Goal: Task Accomplishment & Management: Use online tool/utility

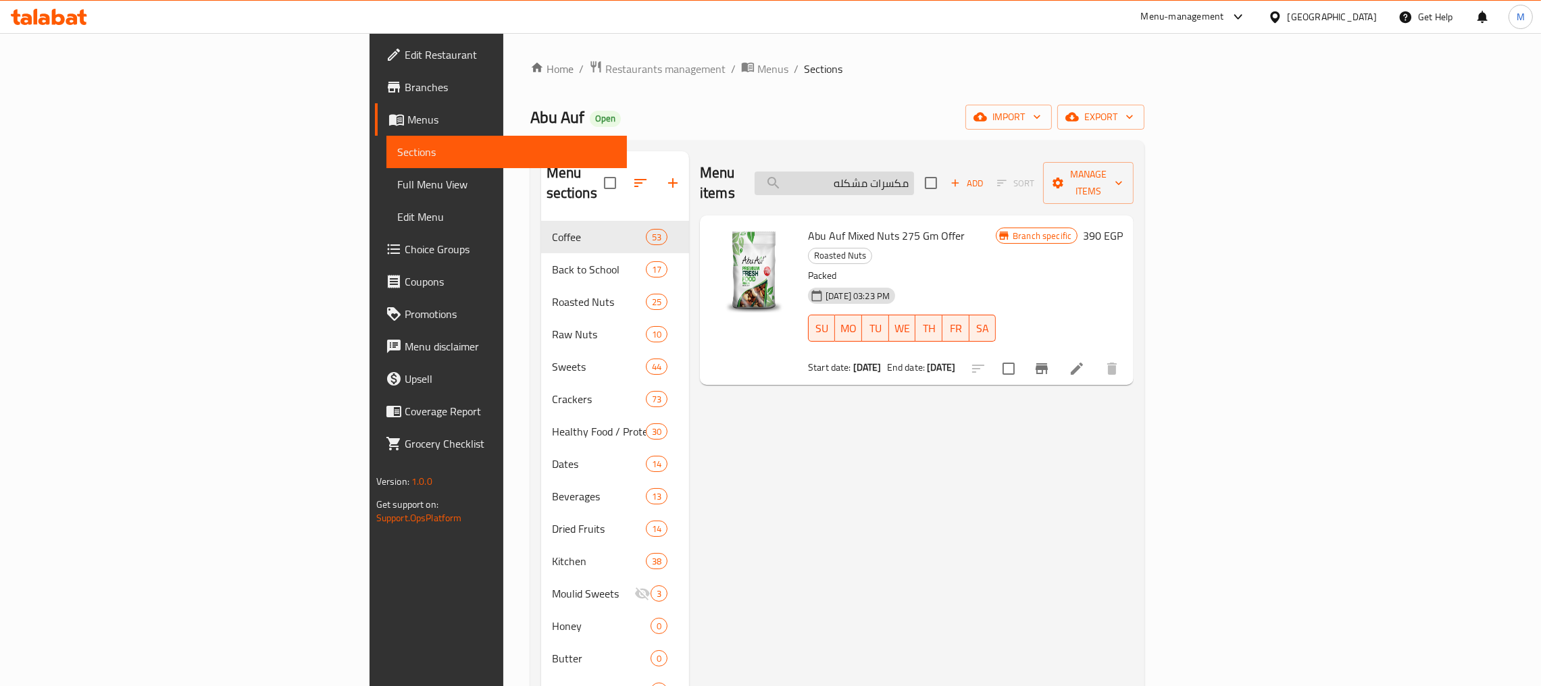
click at [914, 179] on input "مكسرات مشكله" at bounding box center [834, 184] width 159 height 24
click at [914, 180] on input "مكسرات مشكله" at bounding box center [834, 184] width 159 height 24
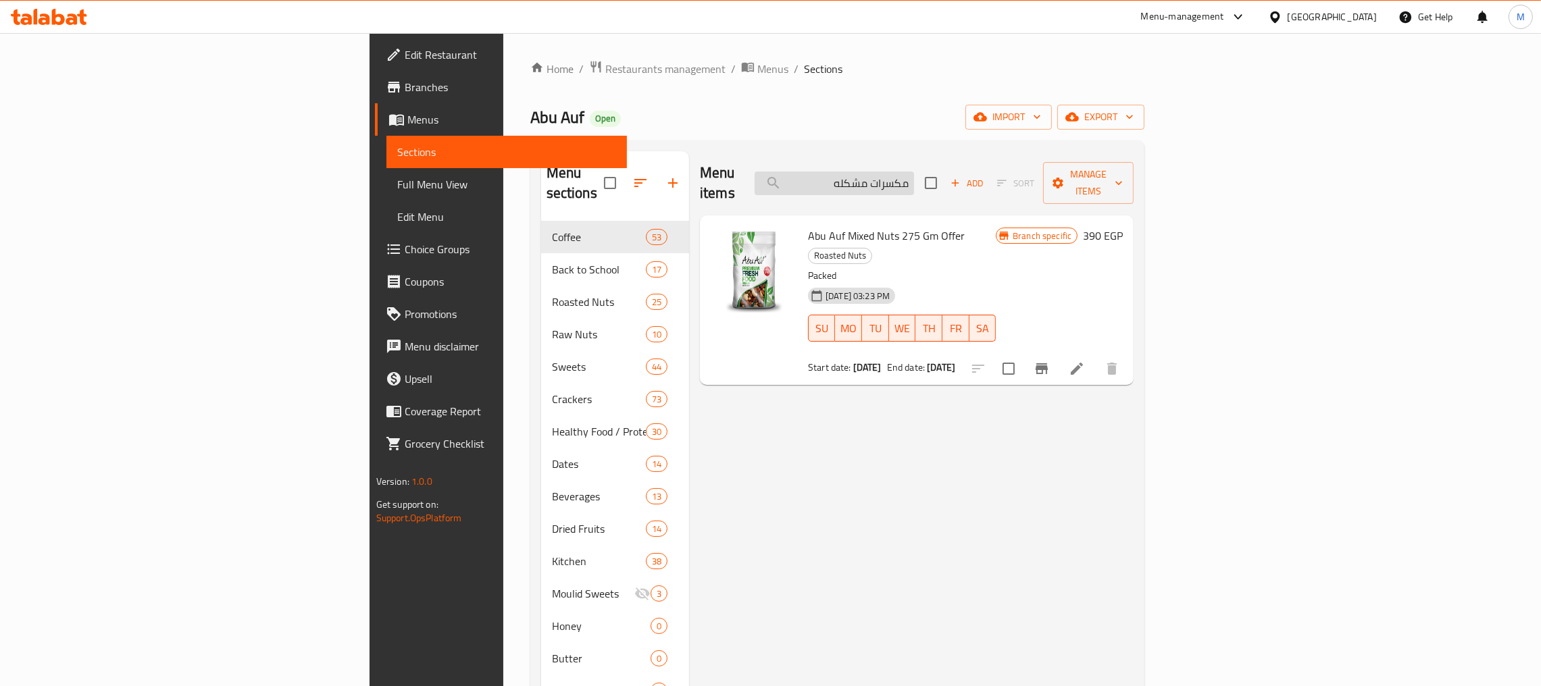
paste input "عرض كاجو محمص 275 جم"
click at [914, 180] on input "مكسرات عرض كاجو محمص 275 جم" at bounding box center [834, 184] width 159 height 24
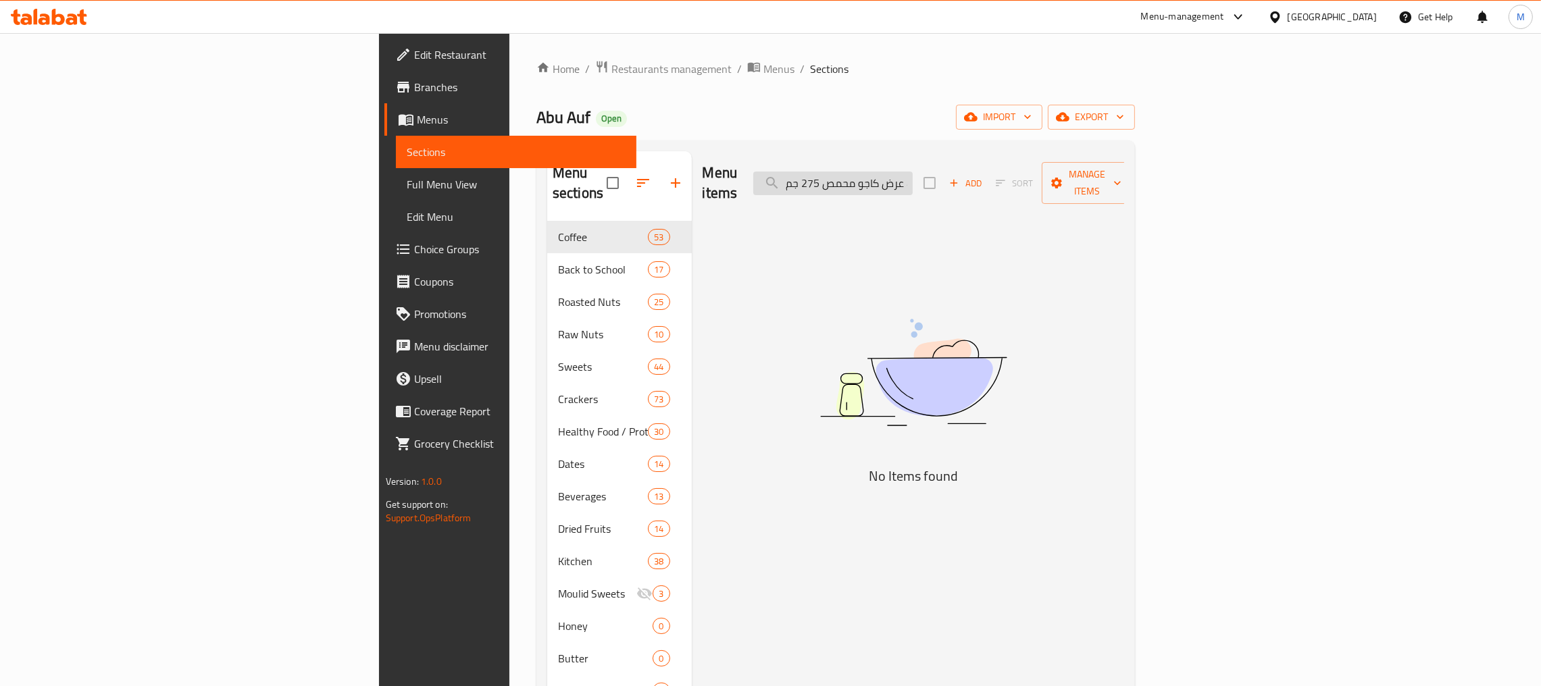
click at [913, 180] on input "مكسرات عرض كاجو محمص 275 جم" at bounding box center [832, 184] width 159 height 24
paste input "search"
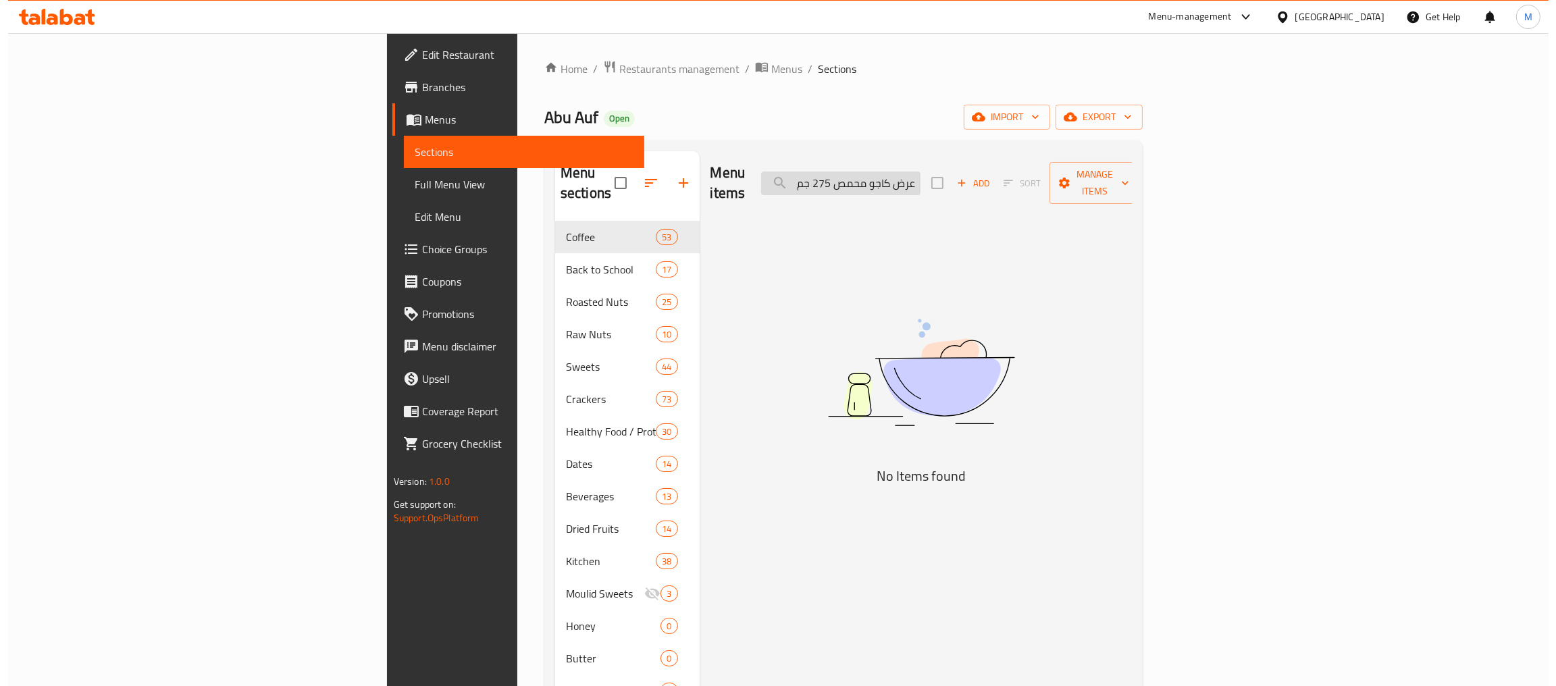
scroll to position [0, 0]
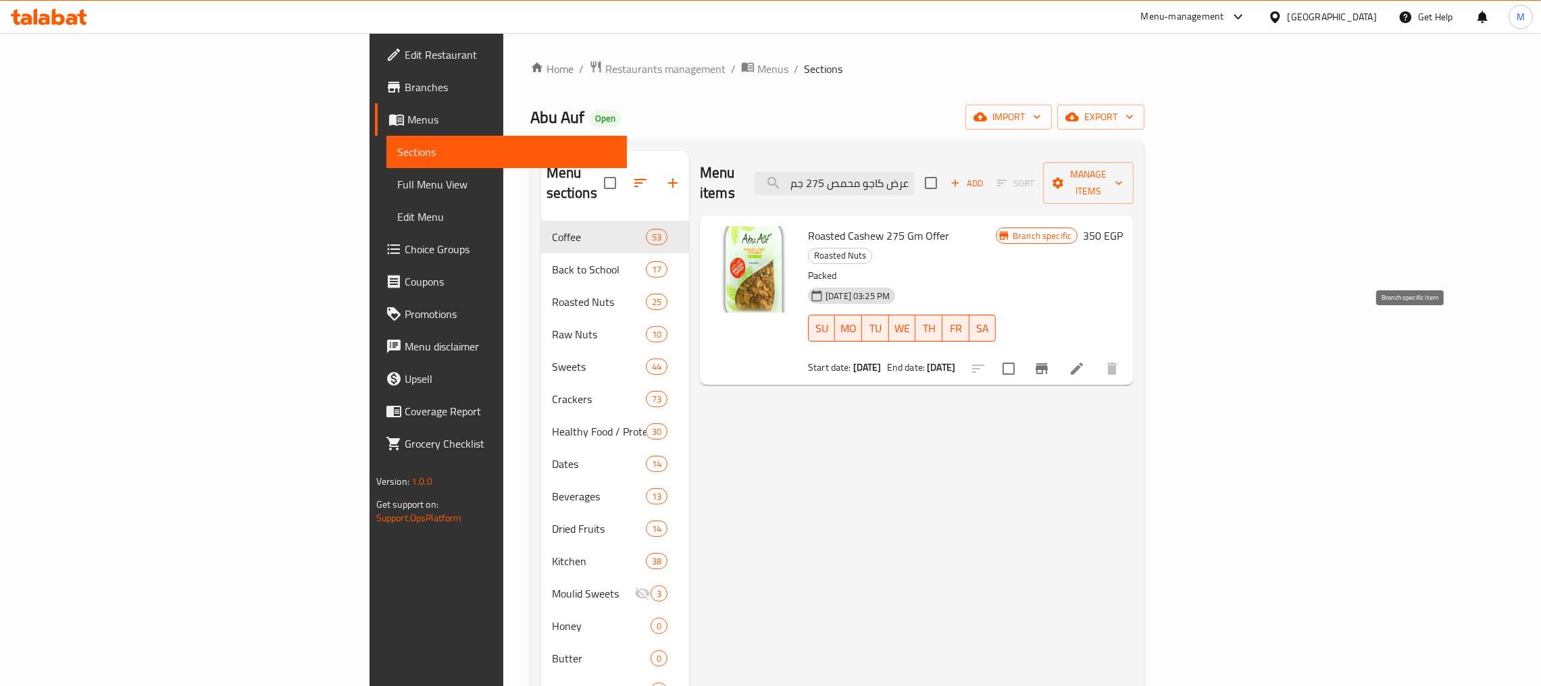
type input "عرض كاجو محمص 275 جم"
click at [1058, 353] on button "Branch-specific-item" at bounding box center [1041, 369] width 32 height 32
